Goal: Task Accomplishment & Management: Use online tool/utility

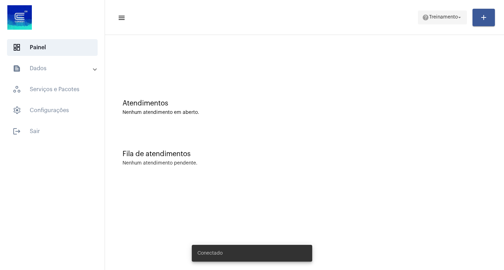
click at [452, 15] on span "Treinamento" at bounding box center [443, 17] width 29 height 5
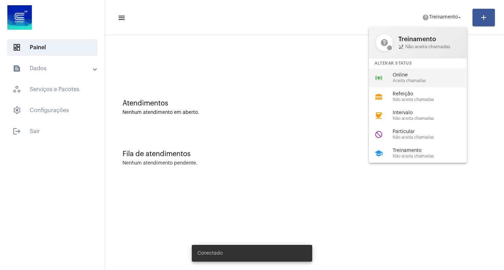
click at [390, 82] on div "online_prediction Online Aceita chamadas" at bounding box center [423, 78] width 109 height 19
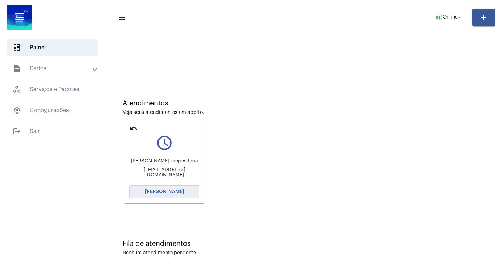
click at [168, 198] on button "[PERSON_NAME]" at bounding box center [164, 192] width 70 height 13
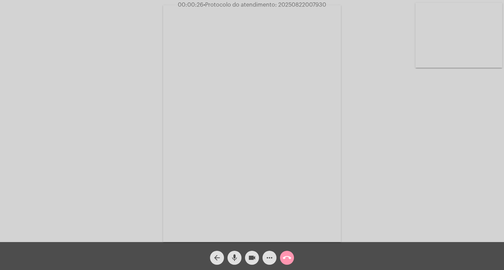
click at [274, 263] on button "more_horiz" at bounding box center [269, 258] width 14 height 14
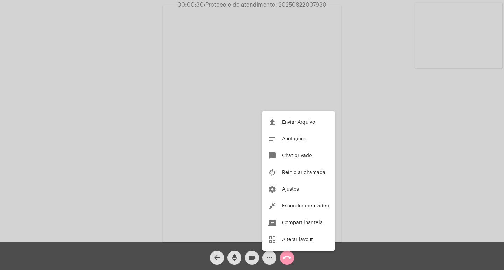
click at [35, 157] on div at bounding box center [252, 135] width 504 height 270
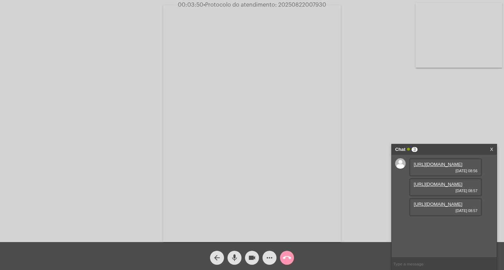
click at [443, 167] on link "[URL][DOMAIN_NAME]" at bounding box center [438, 164] width 49 height 5
click at [437, 187] on link "[URL][DOMAIN_NAME]" at bounding box center [438, 184] width 49 height 5
click at [344, 103] on div "Acessando Câmera e Microfone..." at bounding box center [252, 123] width 502 height 242
click at [470, 0] on div "Acessando Câmera e Microfone..." at bounding box center [252, 121] width 504 height 242
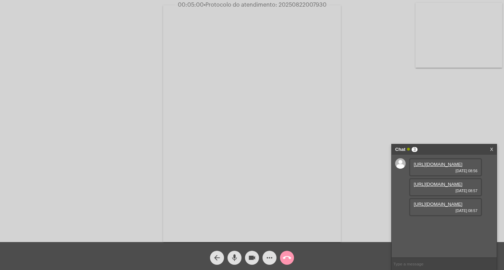
click at [453, 207] on link "[URL][DOMAIN_NAME]" at bounding box center [438, 204] width 49 height 5
click at [272, 260] on mat-icon "more_horiz" at bounding box center [269, 258] width 8 height 8
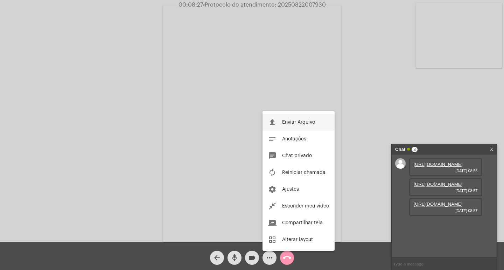
click at [283, 123] on span "Enviar Arquivo" at bounding box center [298, 122] width 33 height 5
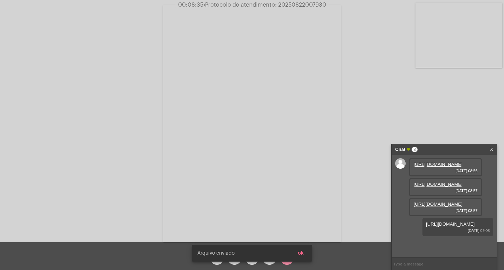
scroll to position [42, 0]
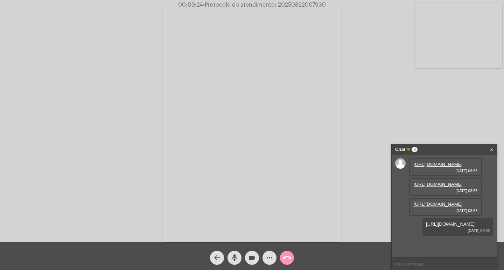
click at [285, 3] on span "• Protocolo do atendimento: 20250822007930" at bounding box center [264, 5] width 123 height 6
copy span "20250822007930"
click at [291, 255] on mat-icon "call_end" at bounding box center [287, 258] width 8 height 8
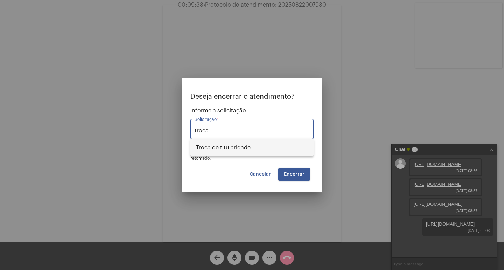
click at [228, 152] on span "Troca de titularidade" at bounding box center [252, 148] width 112 height 17
type input "Troca de titularidade"
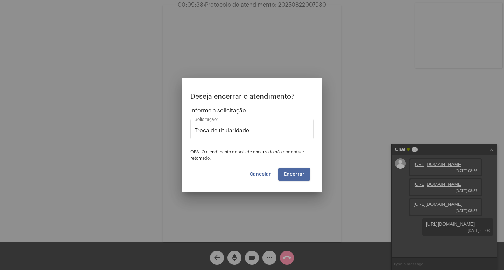
click at [297, 171] on button "Encerrar" at bounding box center [294, 174] width 32 height 13
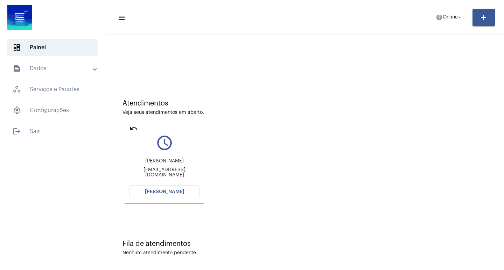
click at [139, 132] on div "query_builder" at bounding box center [164, 140] width 70 height 17
click at [128, 127] on mat-card "undo query_builder [PERSON_NAME] [PERSON_NAME][EMAIL_ADDRESS][DOMAIN_NAME] [PER…" at bounding box center [164, 162] width 80 height 81
click at [136, 130] on mat-icon "undo" at bounding box center [133, 129] width 8 height 8
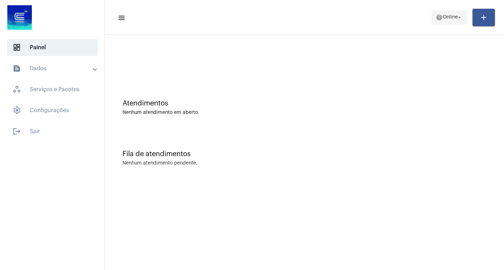
click at [439, 17] on mat-icon "help" at bounding box center [439, 17] width 7 height 7
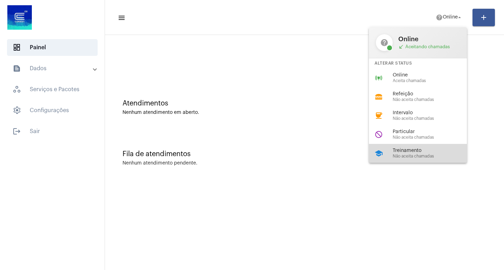
click at [398, 151] on span "Treinamento" at bounding box center [433, 150] width 80 height 5
